Goal: Task Accomplishment & Management: Use online tool/utility

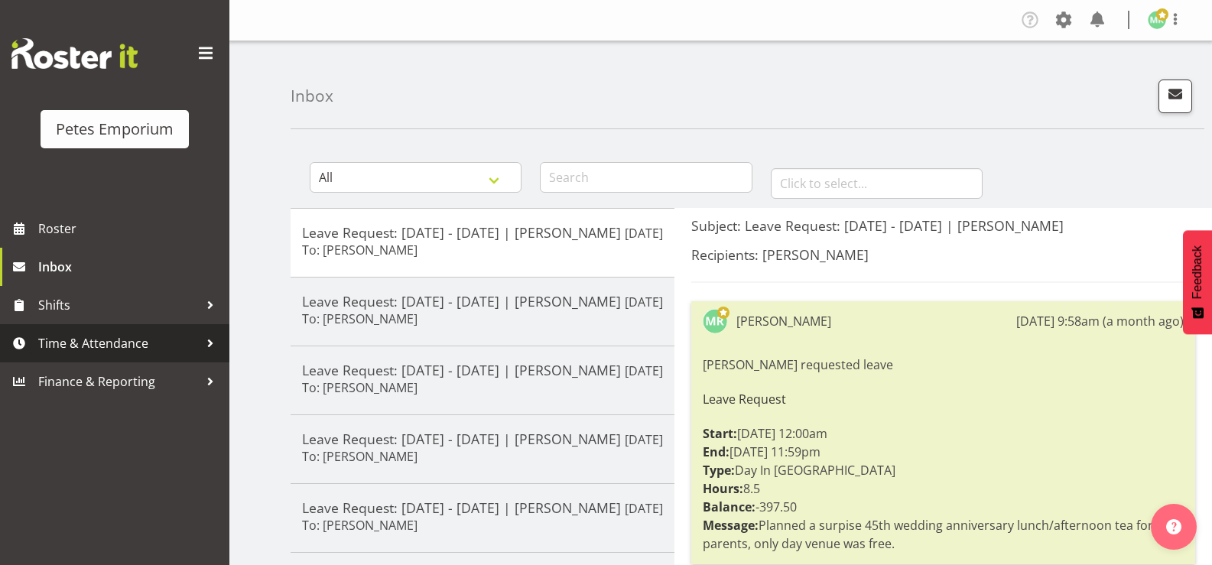
click at [135, 346] on span "Time & Attendance" at bounding box center [118, 343] width 161 height 23
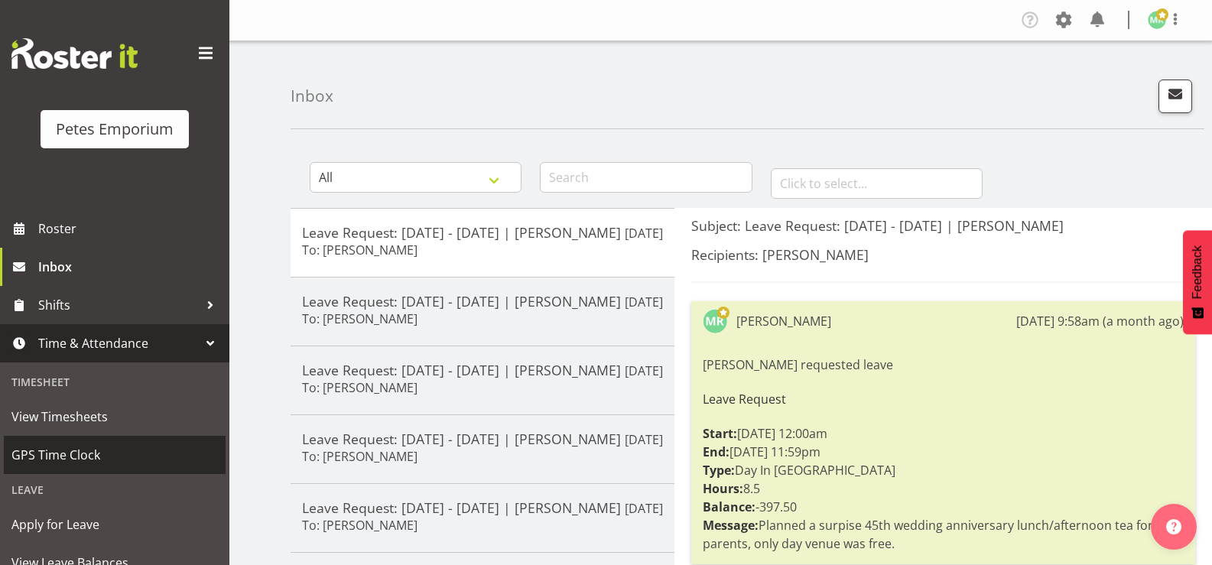
click at [110, 456] on span "GPS Time Clock" at bounding box center [114, 454] width 206 height 23
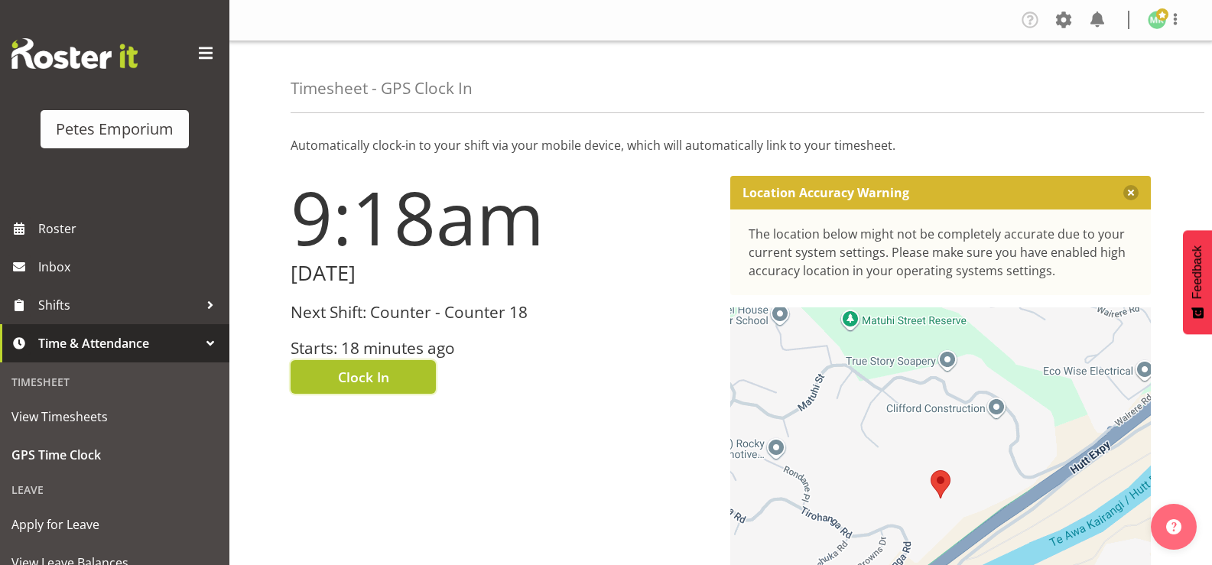
click at [396, 378] on button "Clock In" at bounding box center [362, 377] width 145 height 34
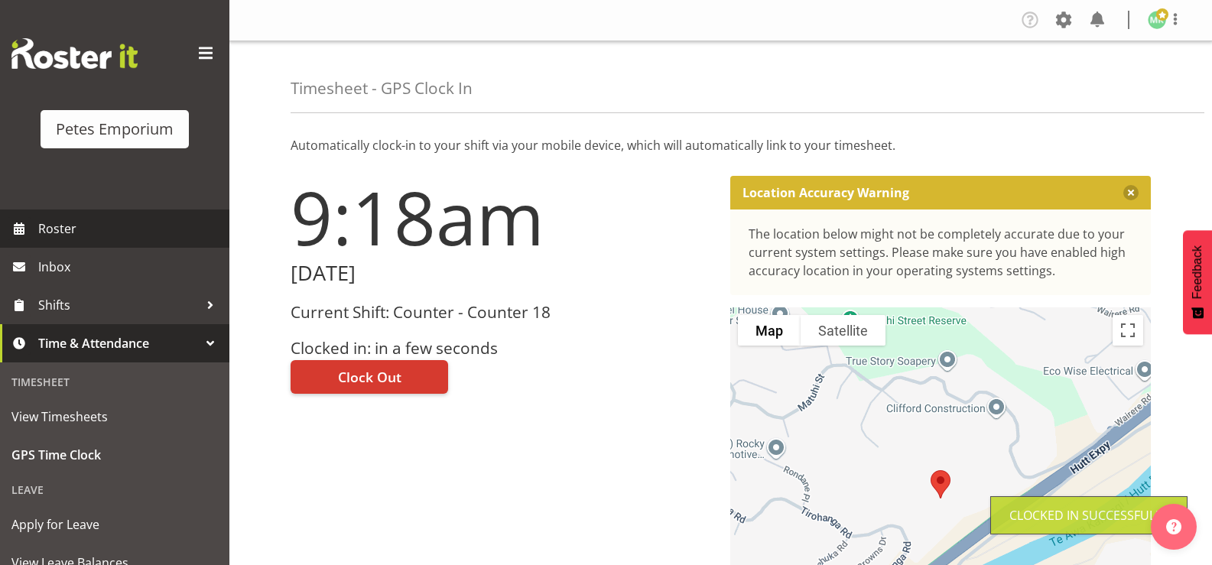
click at [109, 229] on span "Roster" at bounding box center [129, 228] width 183 height 23
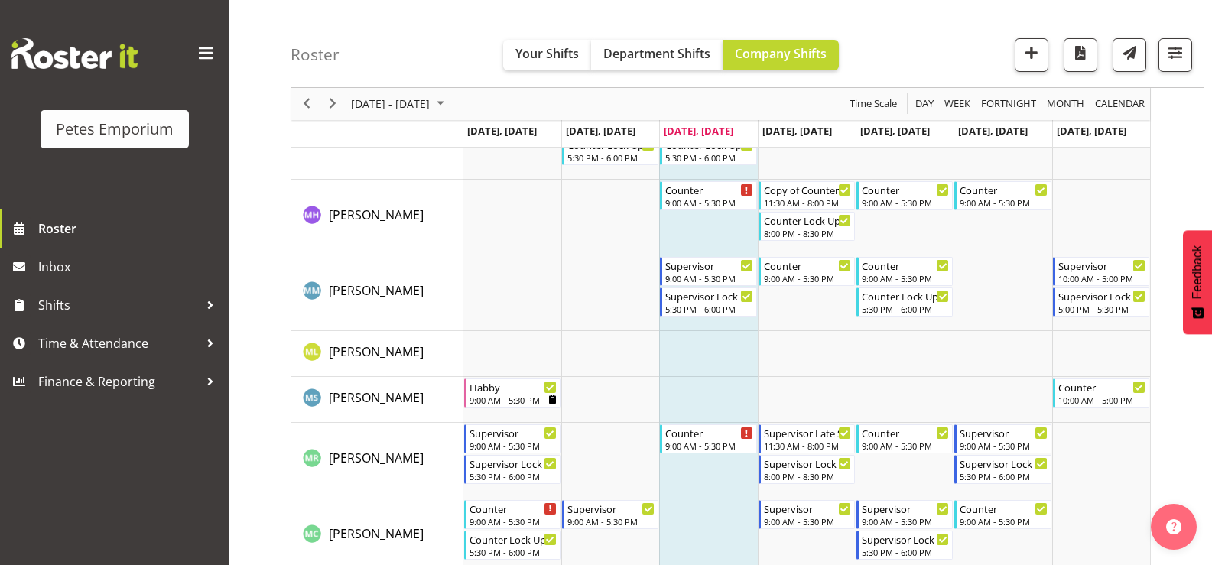
scroll to position [917, 0]
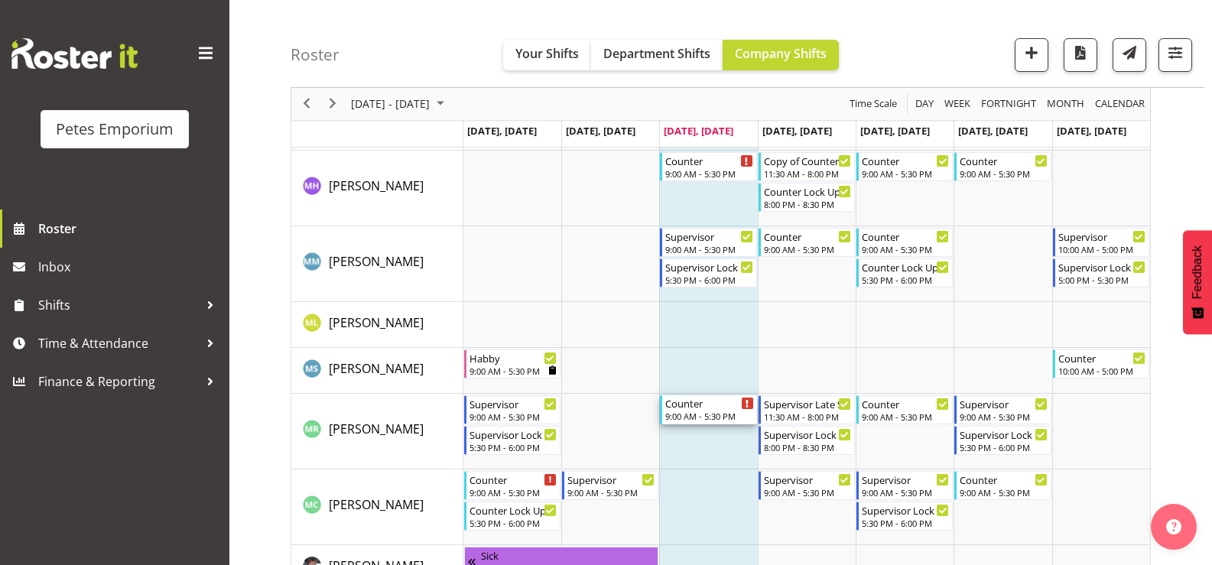
click at [697, 411] on div "9:00 AM - 5:30 PM" at bounding box center [709, 416] width 88 height 12
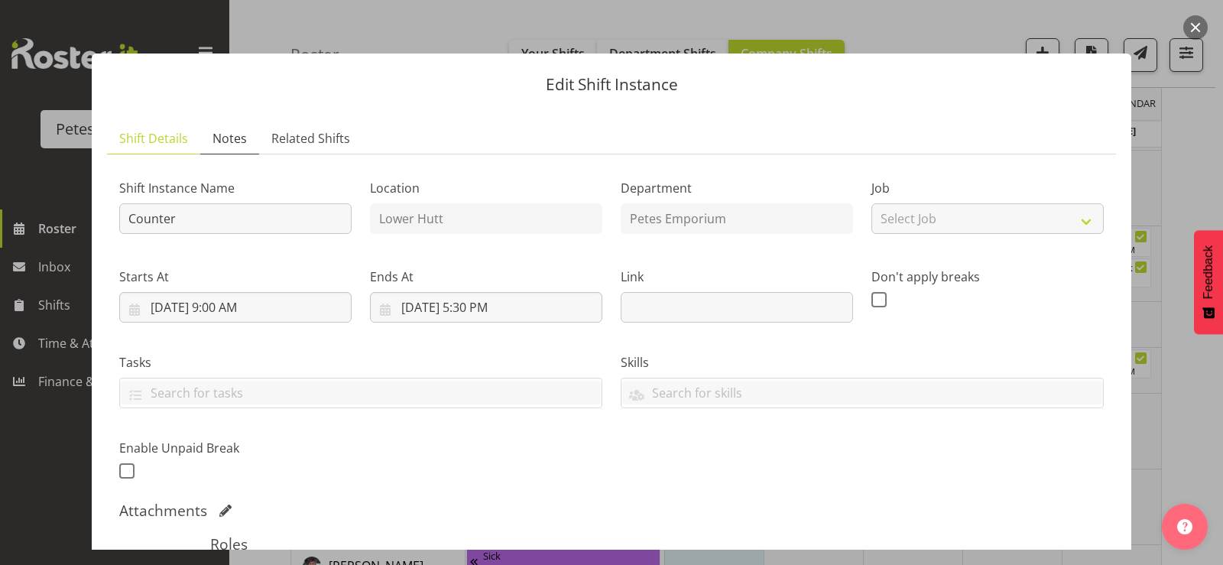
click at [234, 139] on span "Notes" at bounding box center [230, 138] width 34 height 18
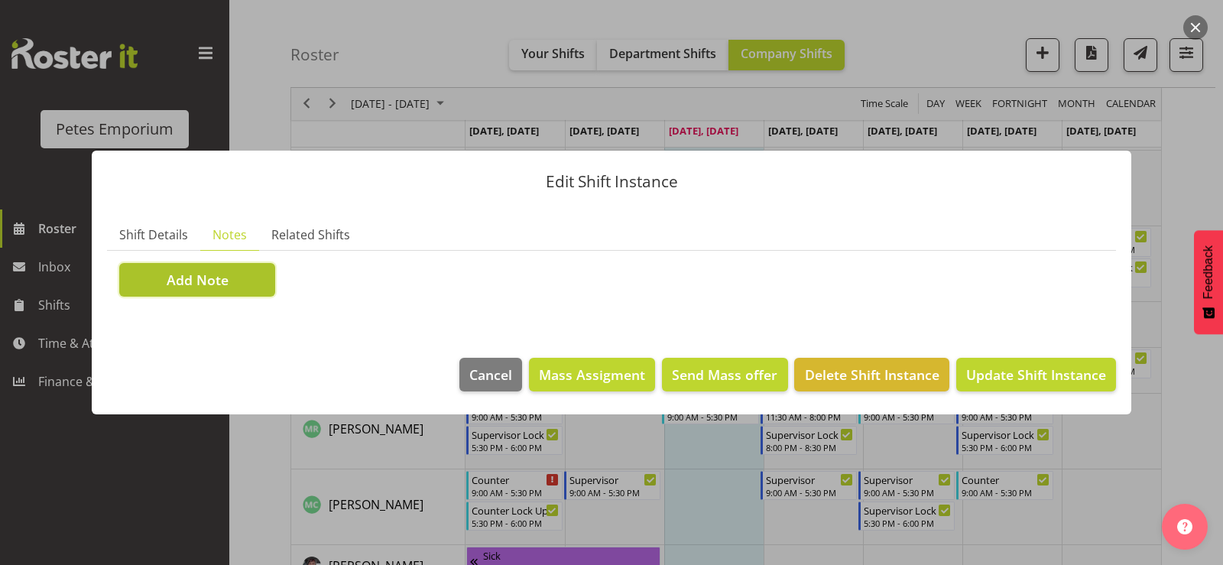
click at [258, 287] on button "Add Note" at bounding box center [197, 280] width 156 height 34
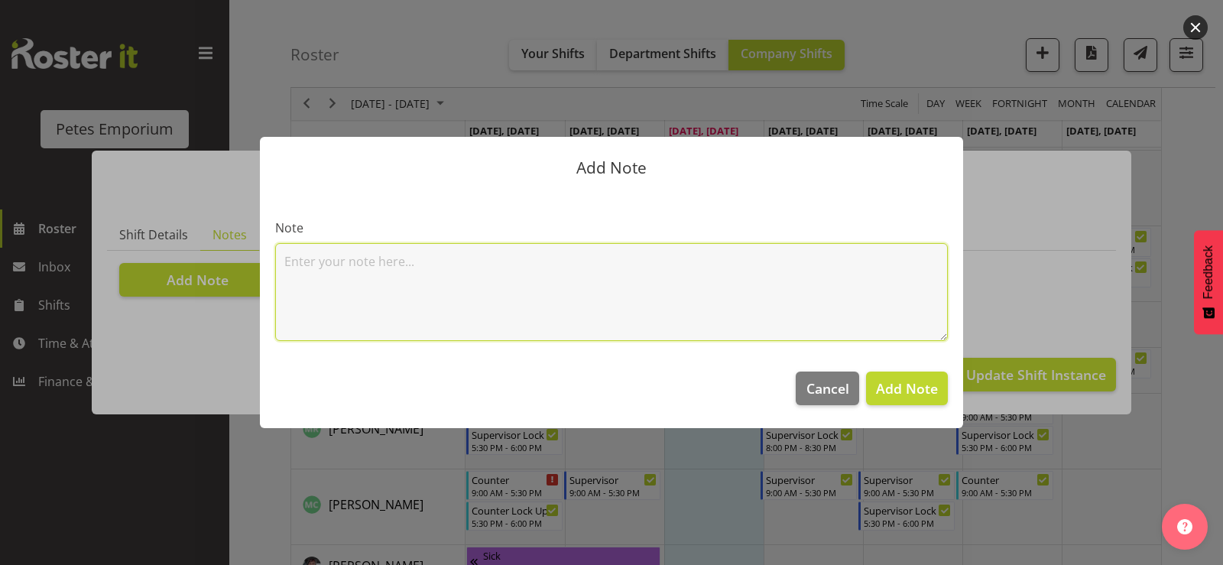
click at [360, 257] on textarea at bounding box center [611, 292] width 673 height 98
type textarea "Late due to sore eyes. Sinus [PERSON_NAME]"
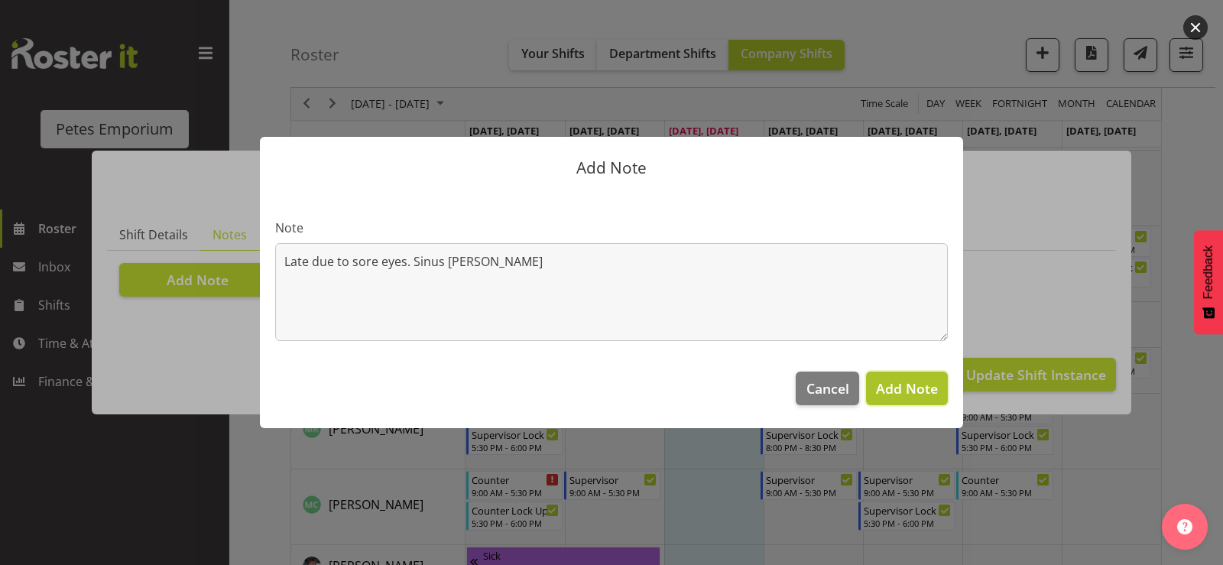
click at [877, 385] on span "Add Note" at bounding box center [907, 388] width 62 height 18
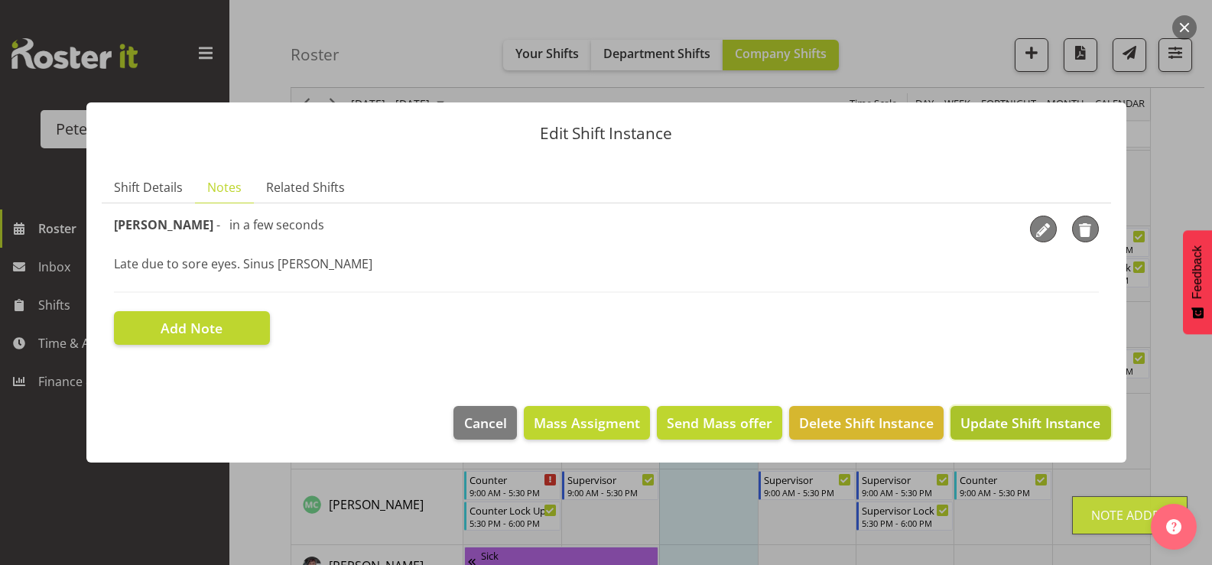
click at [965, 418] on span "Update Shift Instance" at bounding box center [1030, 423] width 140 height 20
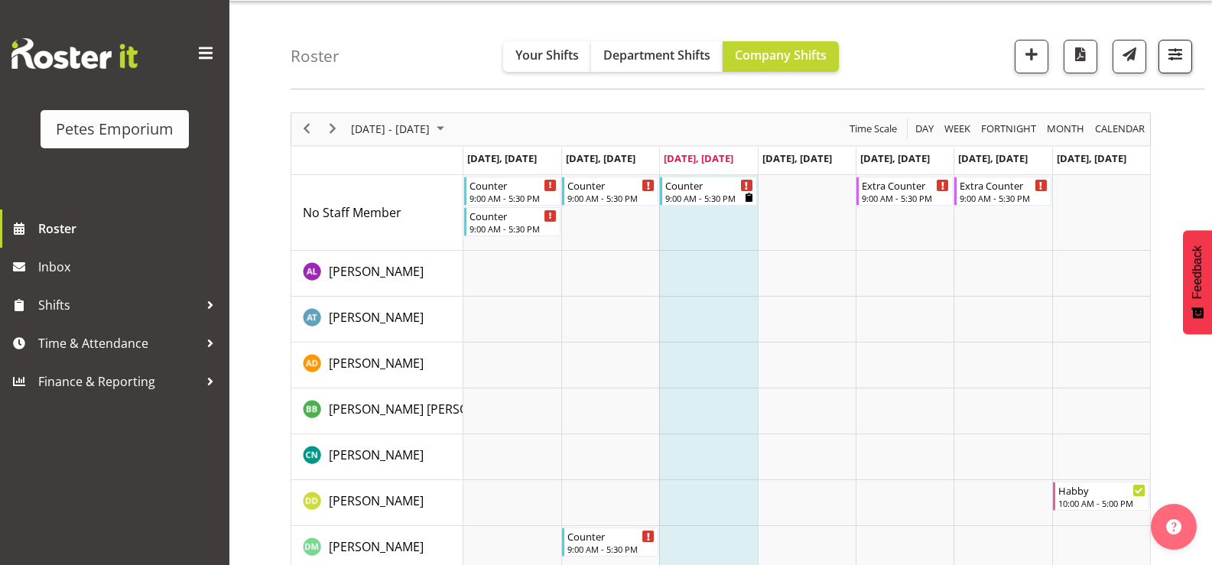
scroll to position [0, 0]
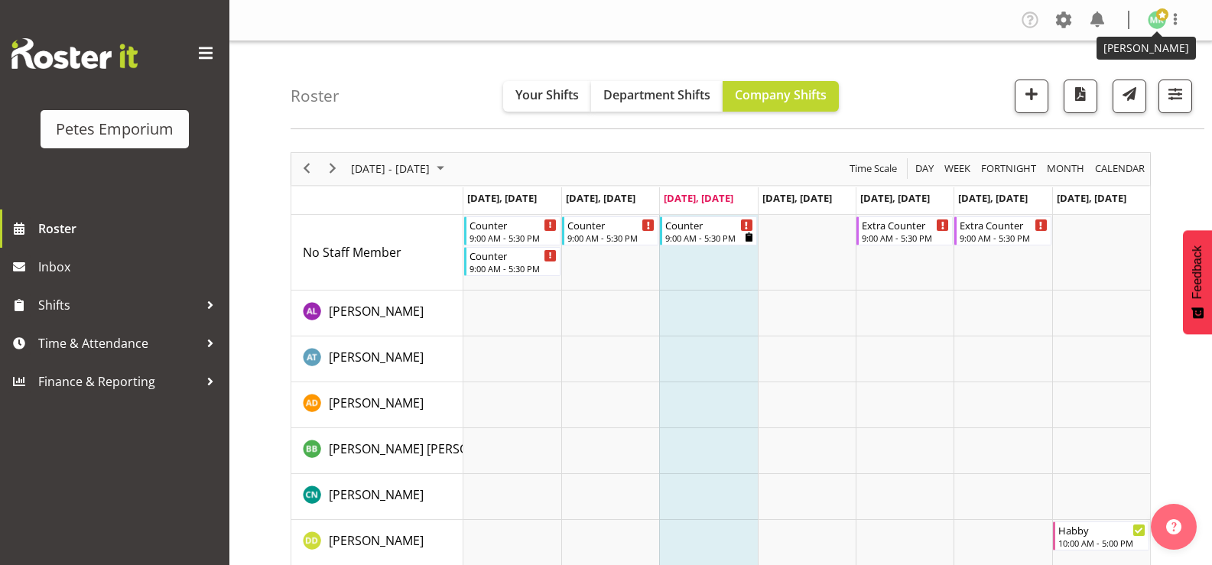
click at [1163, 25] on img at bounding box center [1156, 20] width 18 height 18
click at [1110, 78] on link "Log Out" at bounding box center [1110, 81] width 147 height 28
